Goal: Use online tool/utility

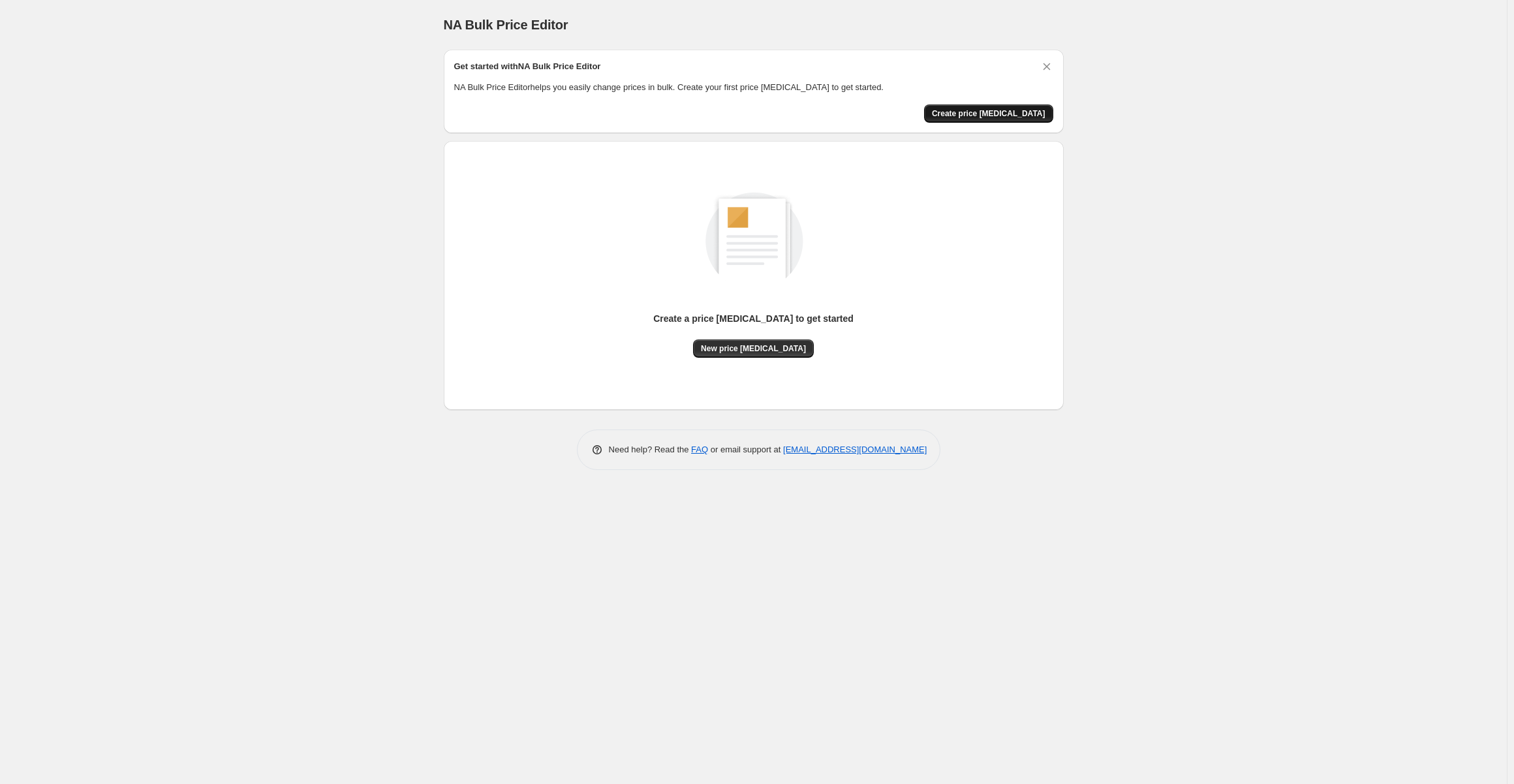
click at [1011, 114] on span "Create price change job" at bounding box center [989, 113] width 114 height 10
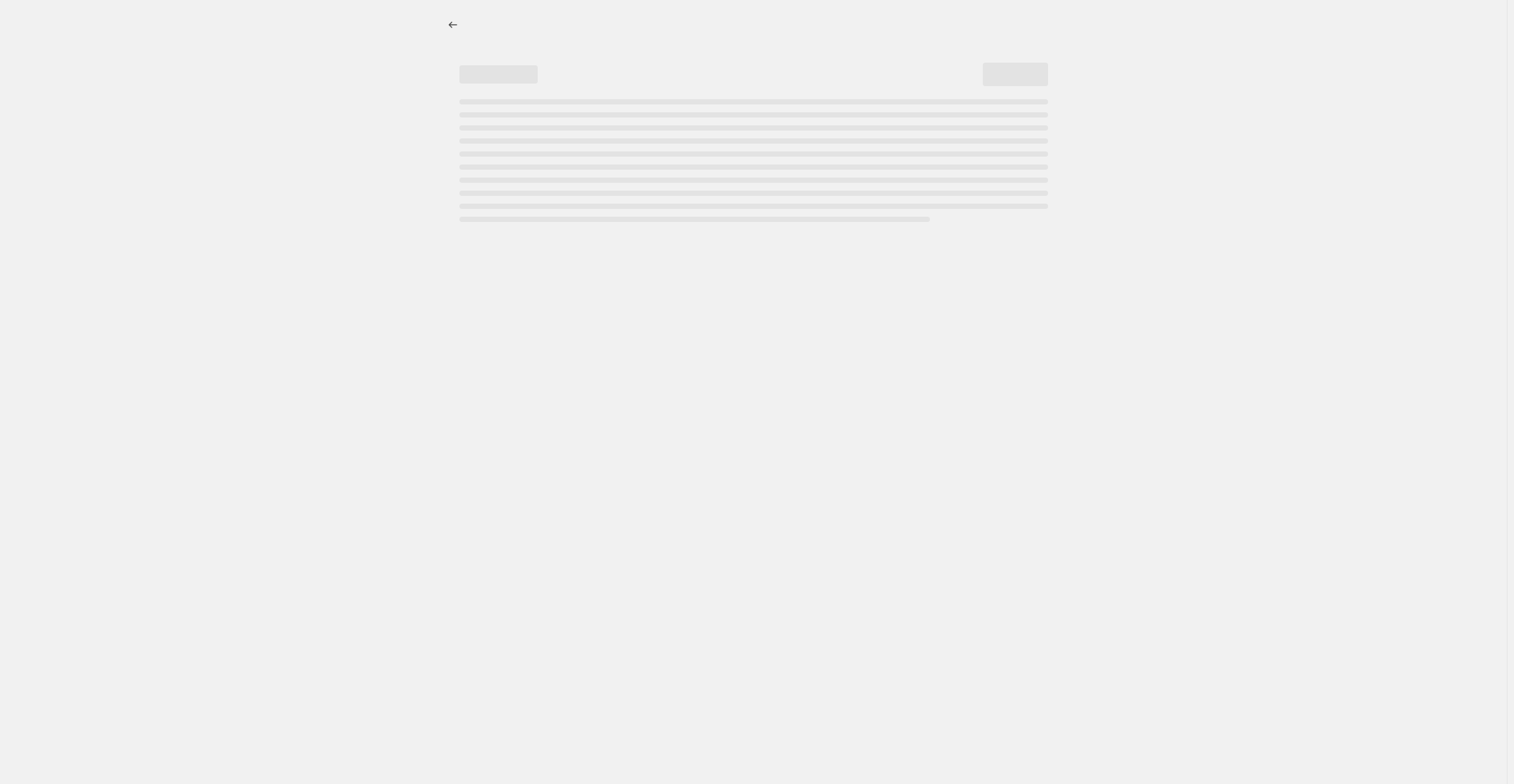
select select "percentage"
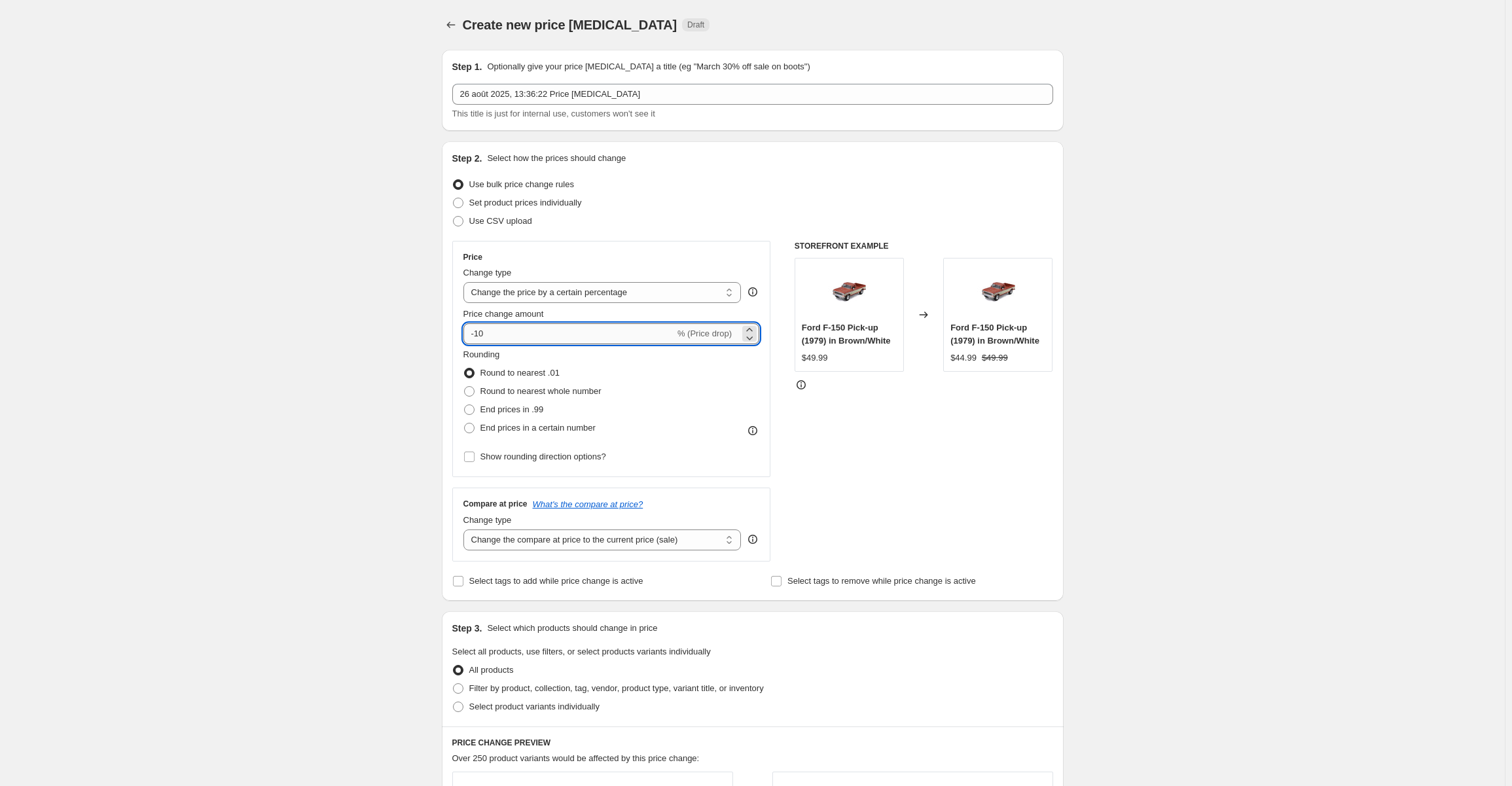
drag, startPoint x: 499, startPoint y: 337, endPoint x: 479, endPoint y: 334, distance: 20.2
click at [479, 334] on input "-10" at bounding box center [569, 334] width 211 height 21
type input "-80"
click at [1192, 308] on div "Create new price change job. This page is ready Create new price change job Dra…" at bounding box center [752, 656] width 1505 height 1312
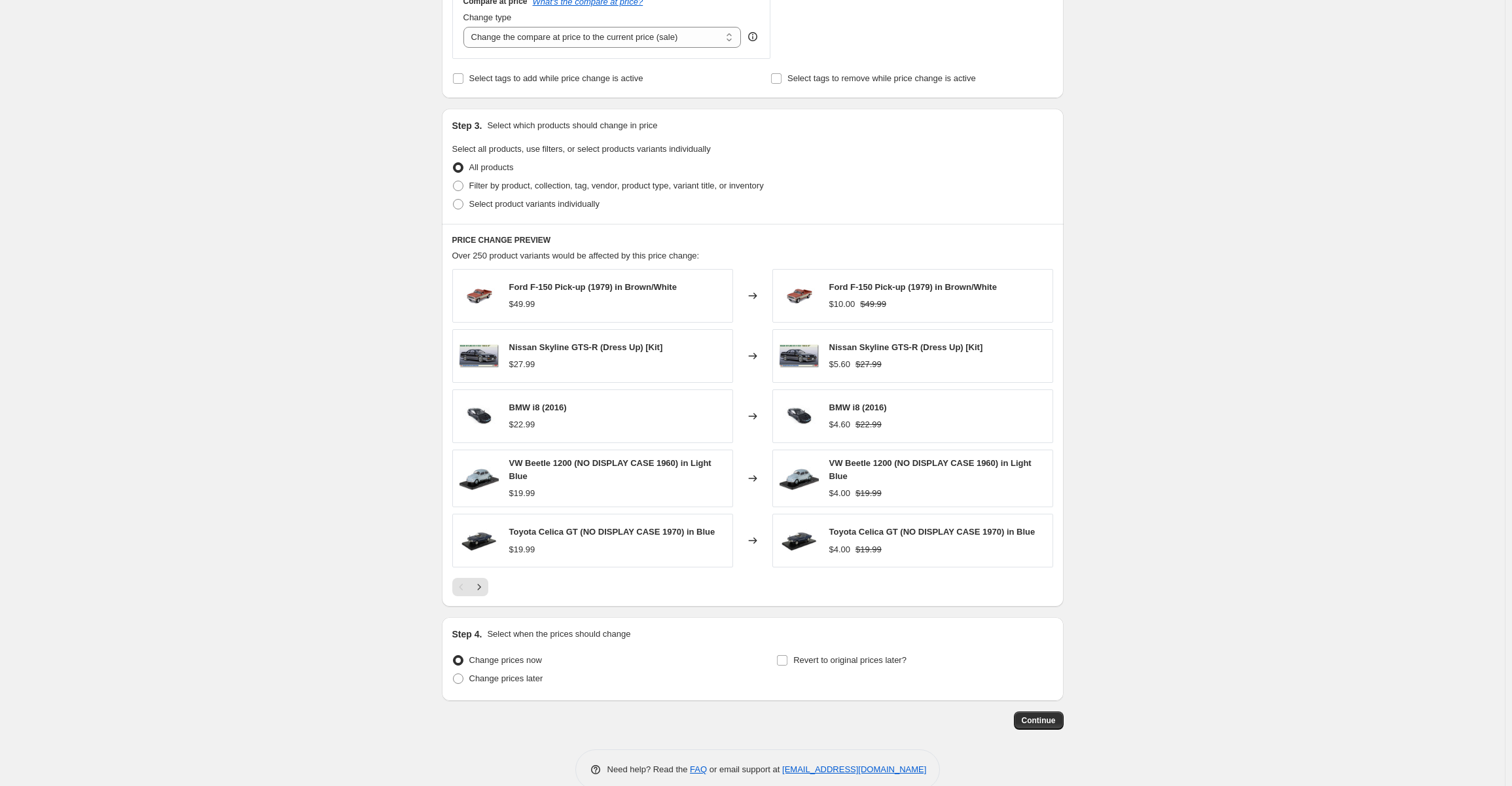
scroll to position [523, 0]
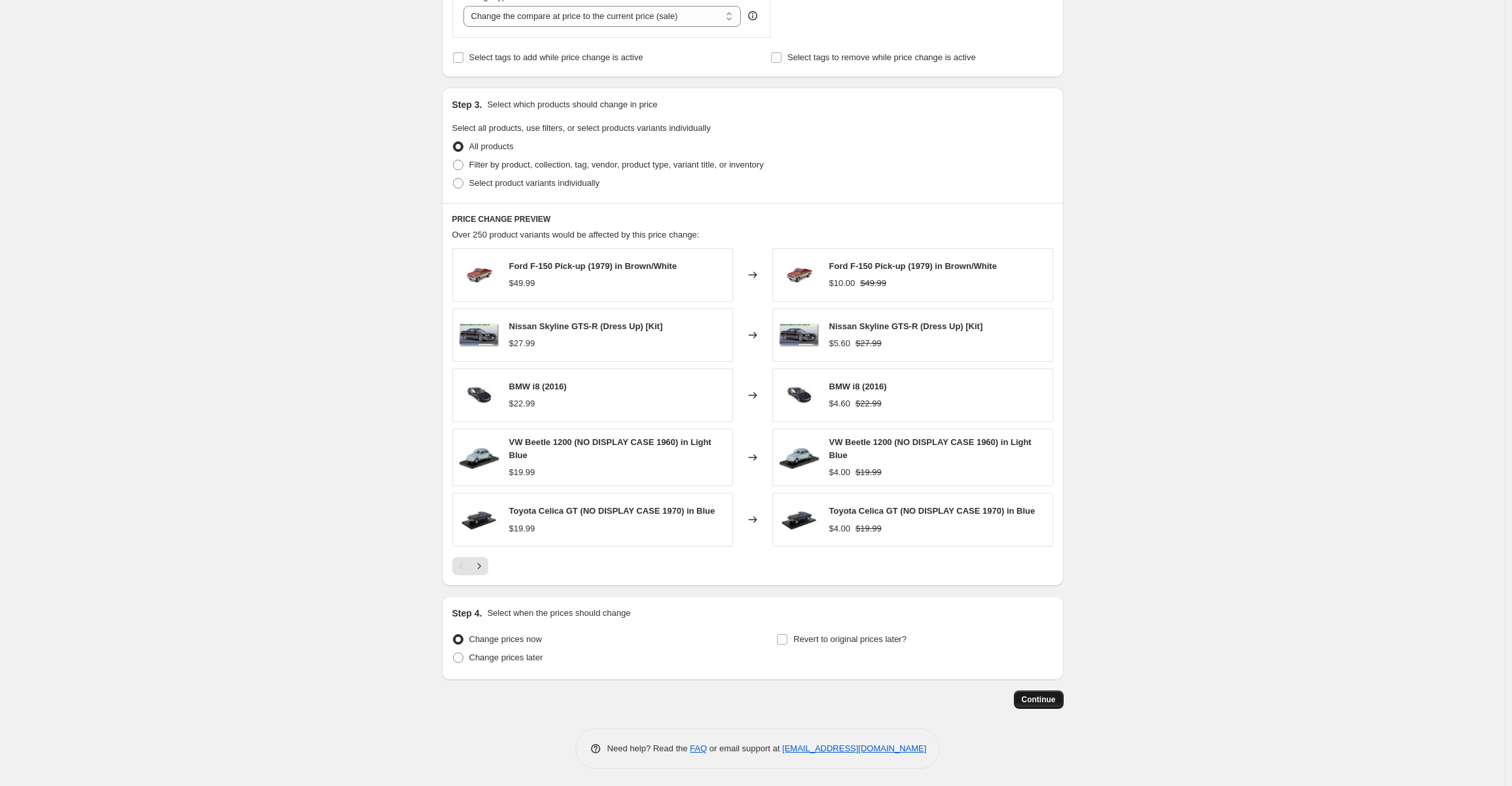
click at [1051, 694] on span "Continue" at bounding box center [1039, 699] width 34 height 10
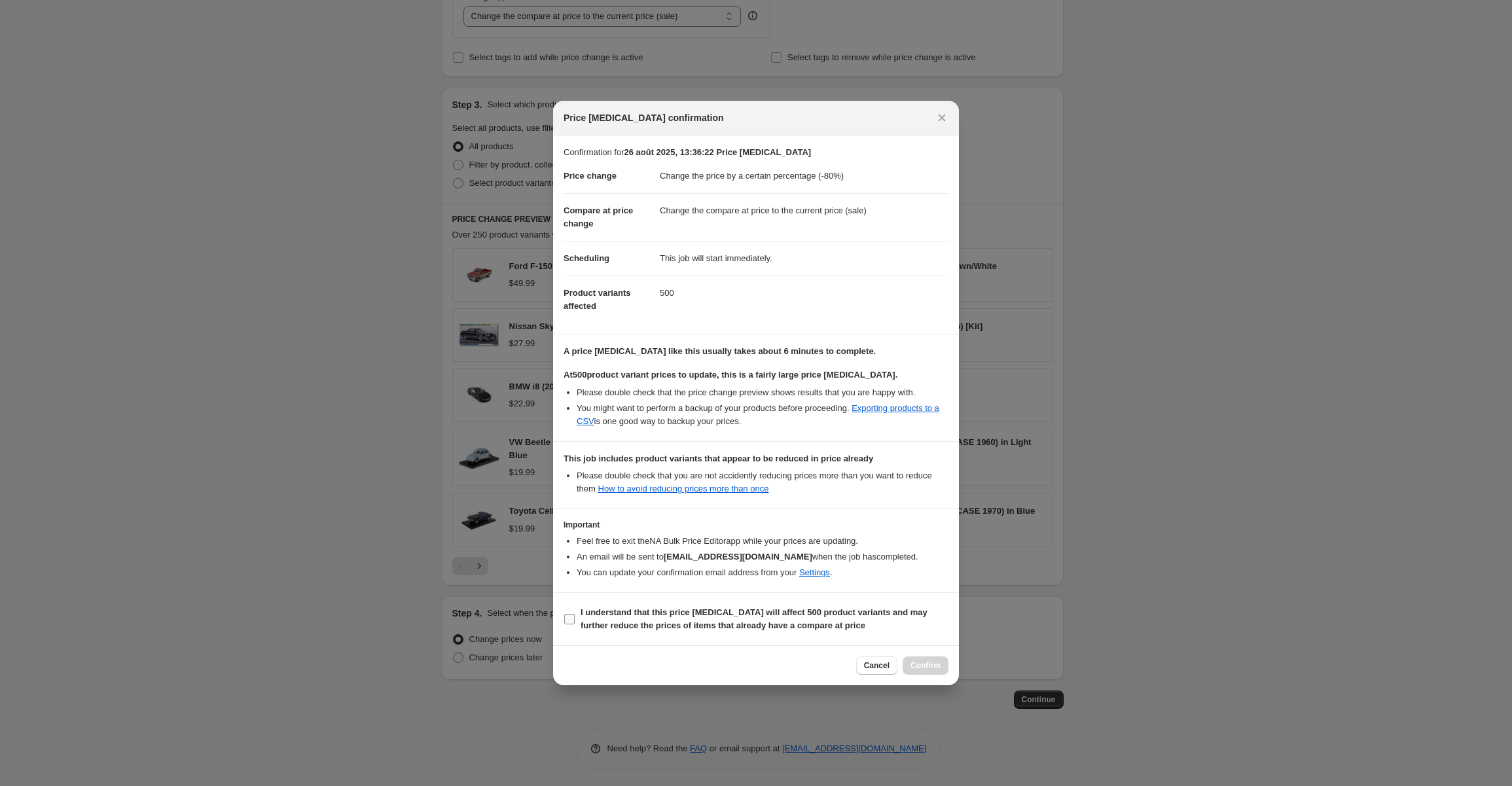
click at [571, 621] on input "I understand that this price change job will affect 500 product variants and ma…" at bounding box center [569, 619] width 10 height 10
checkbox input "true"
click at [924, 662] on span "Confirm" at bounding box center [925, 665] width 30 height 10
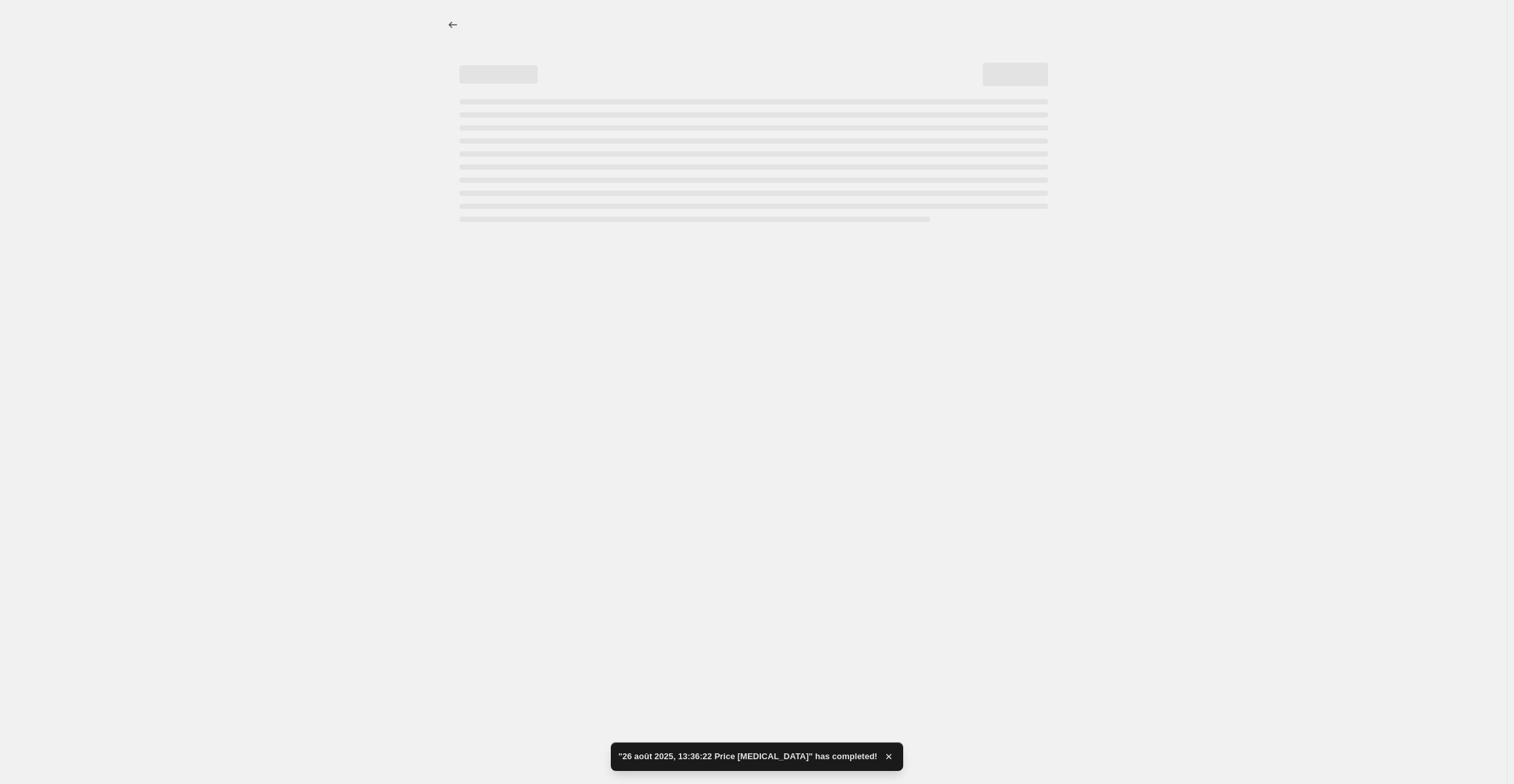
select select "percentage"
